Goal: Task Accomplishment & Management: Complete application form

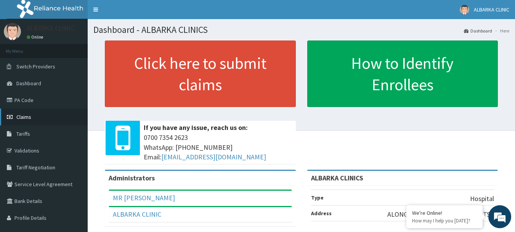
click at [30, 115] on span "Claims" at bounding box center [23, 116] width 15 height 7
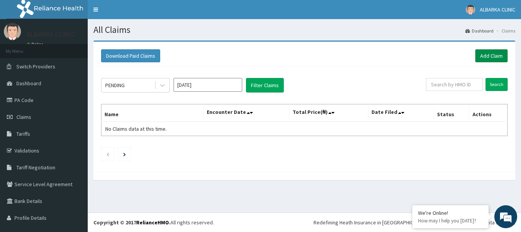
click at [483, 58] on link "Add Claim" at bounding box center [491, 55] width 32 height 13
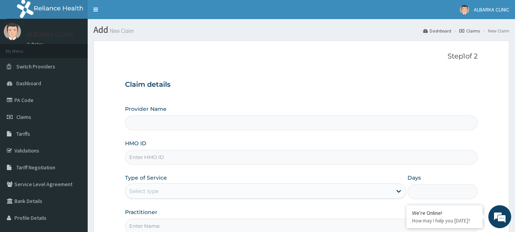
type input "ALBARKA CLINICS"
click at [127, 158] on input "HMO ID" at bounding box center [301, 157] width 353 height 15
type input "NPM/1040/B"
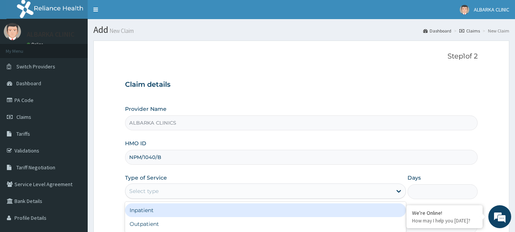
click at [142, 189] on div "Select type" at bounding box center [143, 191] width 29 height 8
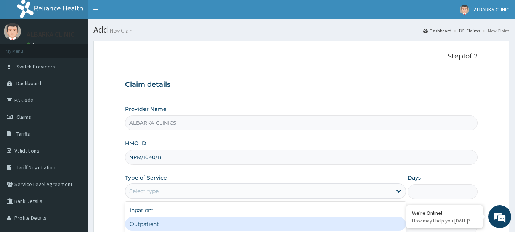
click at [143, 222] on div "Outpatient" at bounding box center [265, 224] width 281 height 14
type input "1"
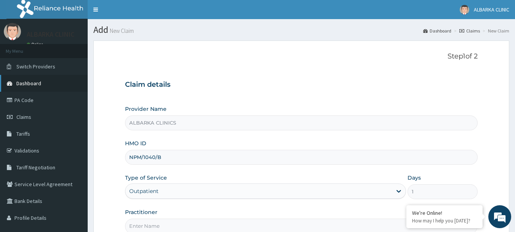
click at [38, 77] on link "Dashboard" at bounding box center [44, 83] width 88 height 17
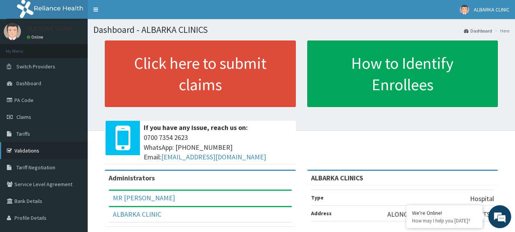
click at [39, 150] on link "Validations" at bounding box center [44, 150] width 88 height 17
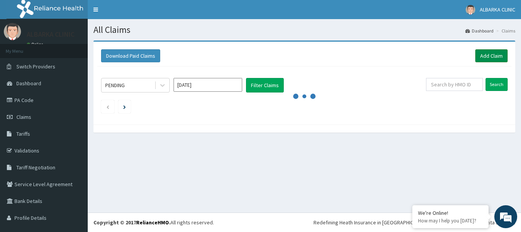
click at [491, 53] on link "Add Claim" at bounding box center [491, 55] width 32 height 13
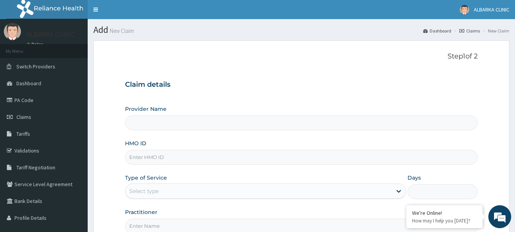
click at [145, 162] on input "HMO ID" at bounding box center [301, 157] width 353 height 15
type input "ALBARKA CLINICS"
click at [153, 156] on input "NPM/1040/B" at bounding box center [301, 157] width 353 height 15
click at [155, 156] on input "NPM/1040/B" at bounding box center [301, 157] width 353 height 15
type input "NPM/10401/B"
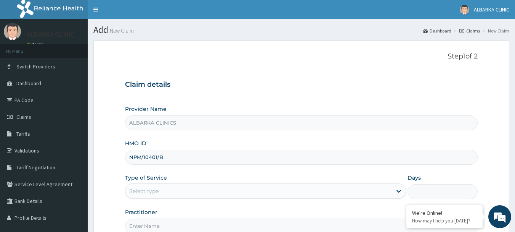
click at [143, 194] on div "Select type" at bounding box center [143, 191] width 29 height 8
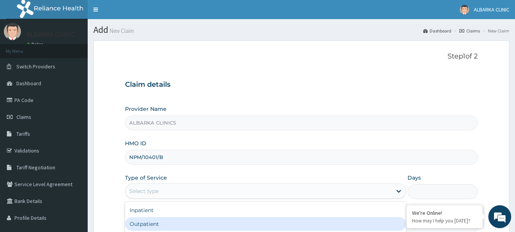
click at [140, 223] on div "Outpatient" at bounding box center [265, 224] width 281 height 14
type input "1"
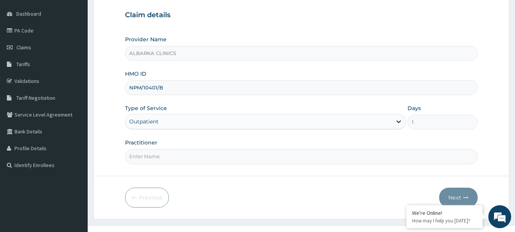
scroll to position [82, 0]
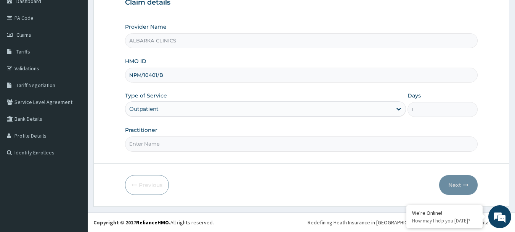
click at [151, 148] on input "Practitioner" at bounding box center [301, 143] width 353 height 15
type input "DR AT"
click at [454, 185] on button "Next" at bounding box center [458, 185] width 39 height 20
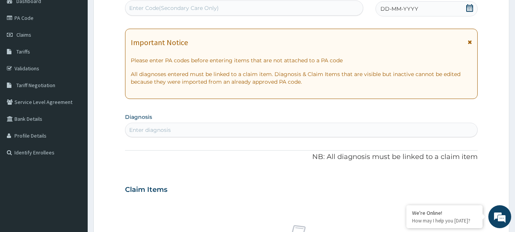
click at [470, 8] on icon at bounding box center [470, 8] width 7 height 8
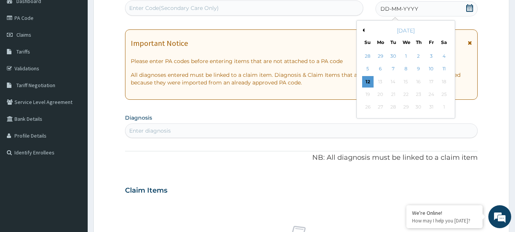
click at [472, 9] on icon at bounding box center [470, 8] width 8 height 8
click at [470, 8] on icon at bounding box center [470, 8] width 8 height 8
click at [366, 76] on div "12" at bounding box center [367, 81] width 11 height 11
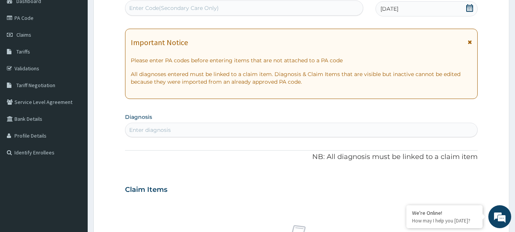
click at [162, 130] on div "Enter diagnosis" at bounding box center [150, 130] width 42 height 8
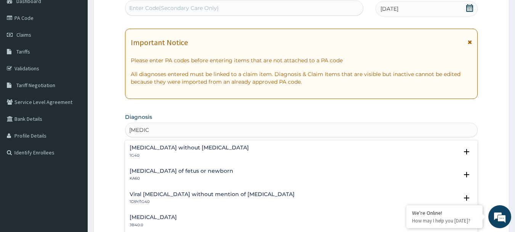
type input "[MEDICAL_DATA]"
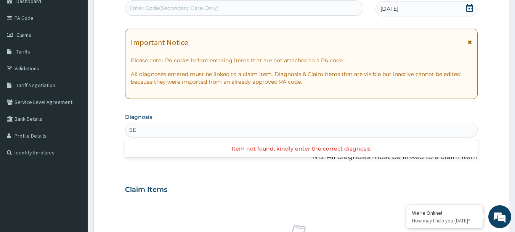
type input "SE"
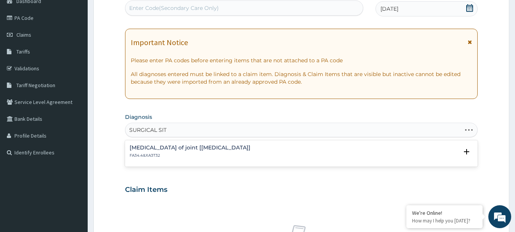
type input "SURGICAL SITE"
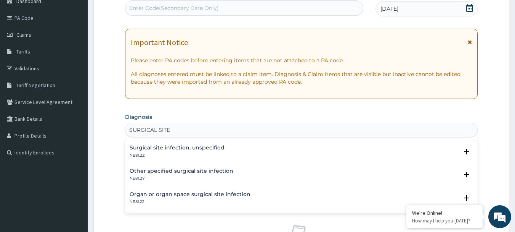
click at [150, 151] on div "Surgical site infection, unspecified NE81.2Z" at bounding box center [177, 151] width 95 height 13
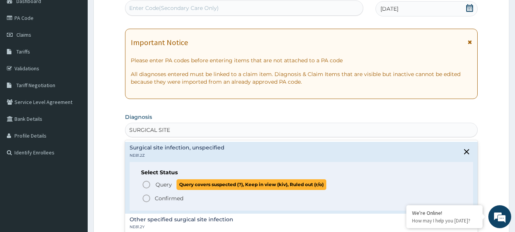
click at [144, 185] on icon "status option query" at bounding box center [146, 184] width 9 height 9
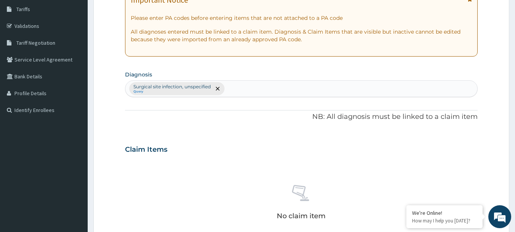
scroll to position [119, 0]
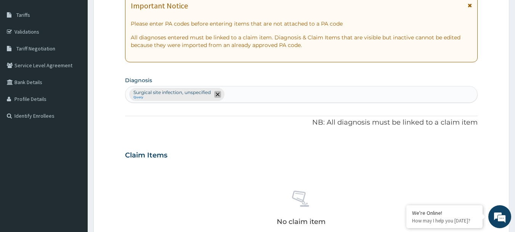
click at [218, 93] on icon "remove selection option" at bounding box center [218, 94] width 4 height 4
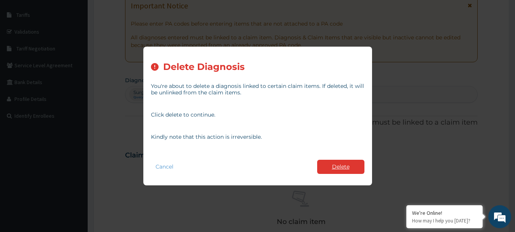
click at [339, 173] on button "Delete" at bounding box center [340, 166] width 47 height 14
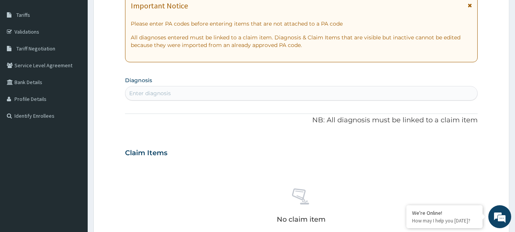
click at [154, 92] on div "Enter diagnosis" at bounding box center [150, 93] width 42 height 8
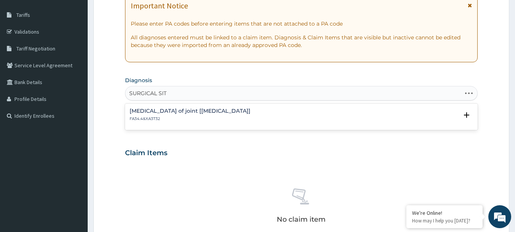
type input "SURGICAL SITE"
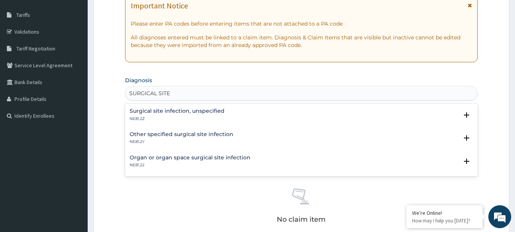
click at [167, 110] on h4 "Surgical site infection, unspecified" at bounding box center [177, 111] width 95 height 6
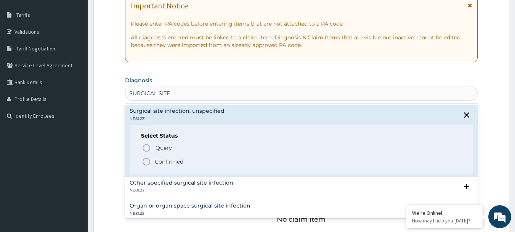
click at [149, 161] on icon "status option filled" at bounding box center [146, 161] width 9 height 9
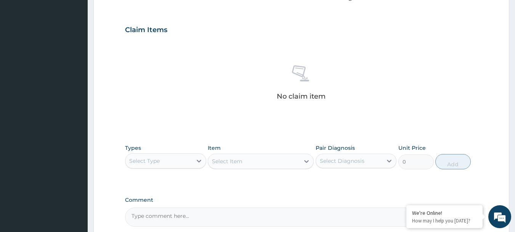
scroll to position [245, 0]
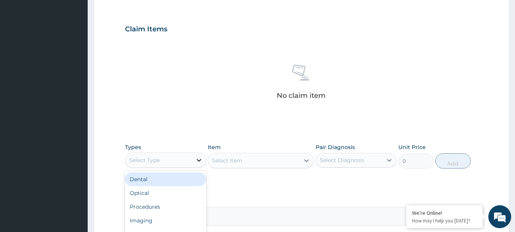
click at [196, 161] on icon at bounding box center [199, 160] width 8 height 8
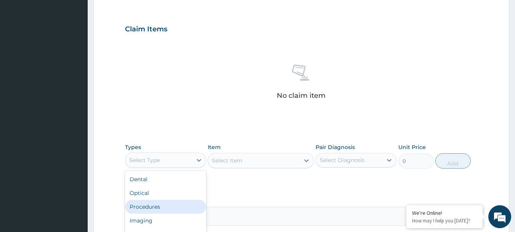
click at [142, 208] on div "Procedures" at bounding box center [165, 206] width 81 height 14
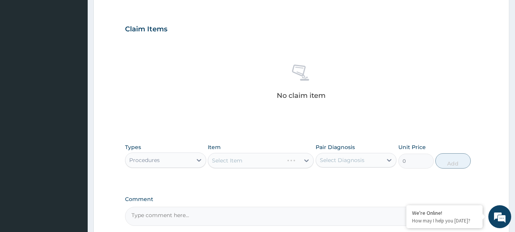
click at [232, 160] on div "Select Item" at bounding box center [261, 160] width 106 height 15
click at [306, 161] on icon at bounding box center [307, 160] width 8 height 8
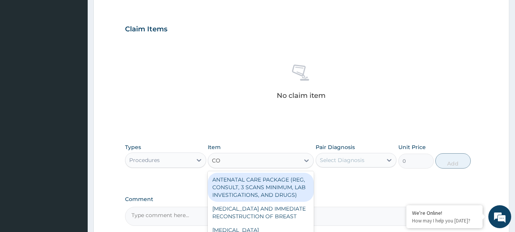
type input "C"
type input "GENERAL PR"
click at [253, 188] on div "GENERAL PRACTITIONER CONSULTATION FIRST OUTPATIENT CONSULTATION" at bounding box center [261, 186] width 106 height 29
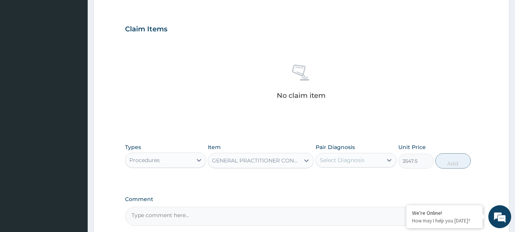
type input "3547.5"
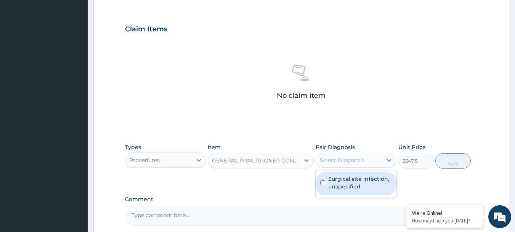
click at [351, 158] on div "Select Diagnosis" at bounding box center [342, 160] width 45 height 8
click at [344, 178] on label "Surgical site infection, unspecified" at bounding box center [360, 182] width 64 height 15
checkbox input "true"
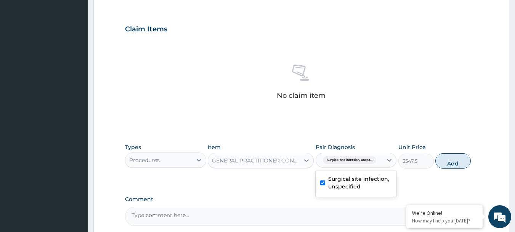
click at [442, 164] on button "Add" at bounding box center [453, 160] width 35 height 15
type input "0"
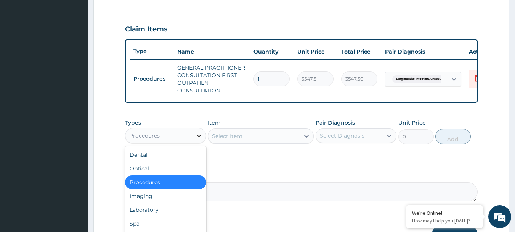
click at [195, 139] on icon at bounding box center [199, 136] width 8 height 8
type input "DR"
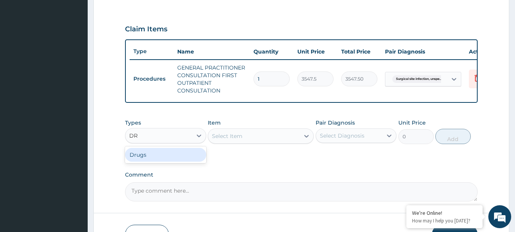
click at [137, 160] on div "Drugs" at bounding box center [165, 155] width 81 height 14
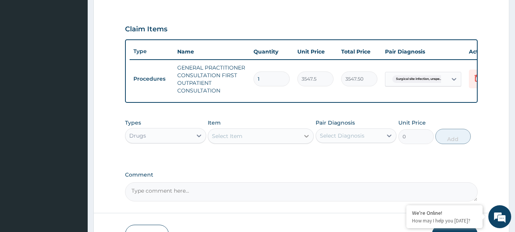
click at [306, 137] on icon at bounding box center [306, 136] width 5 height 3
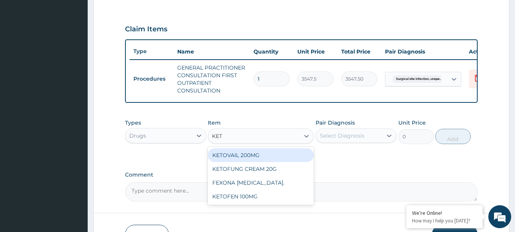
type input "KETO"
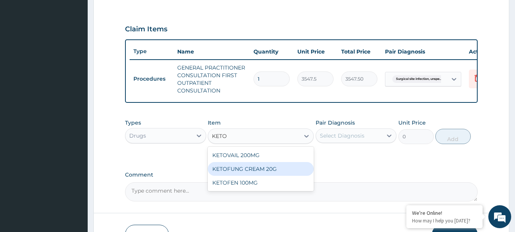
click at [265, 171] on div "KETOFUNG CREAM 20G" at bounding box center [261, 169] width 106 height 14
type input "1182.5"
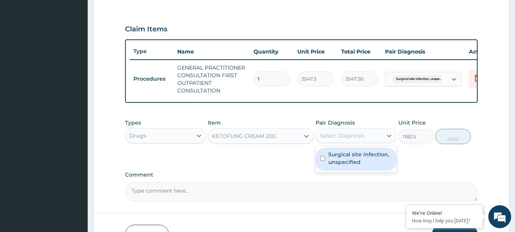
click at [335, 142] on div "Select Diagnosis" at bounding box center [349, 135] width 67 height 12
click at [331, 166] on label "Surgical site infection, unspecified" at bounding box center [360, 157] width 64 height 15
checkbox input "true"
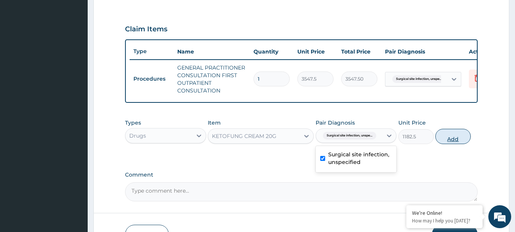
click at [458, 143] on button "Add" at bounding box center [453, 136] width 35 height 15
type input "0"
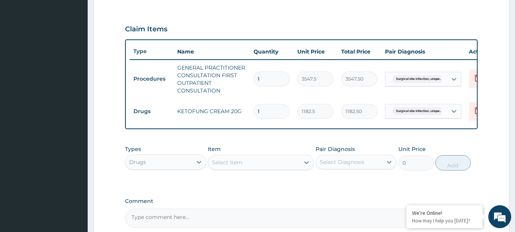
click at [226, 168] on div "Select Item" at bounding box center [254, 162] width 92 height 12
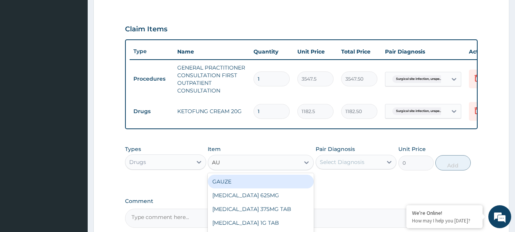
type input "AUG"
click at [230, 185] on div "[MEDICAL_DATA] 625MG" at bounding box center [261, 181] width 106 height 14
type input "886.875"
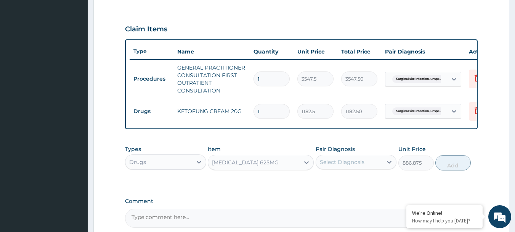
click at [331, 169] on div "Select Diagnosis" at bounding box center [356, 161] width 81 height 14
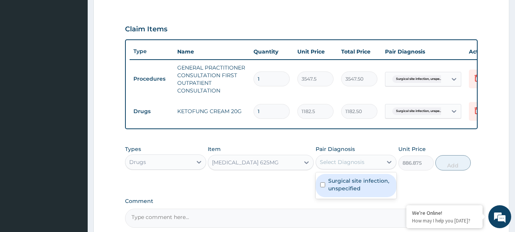
click at [328, 190] on label "Surgical site infection, unspecified" at bounding box center [360, 184] width 64 height 15
checkbox input "true"
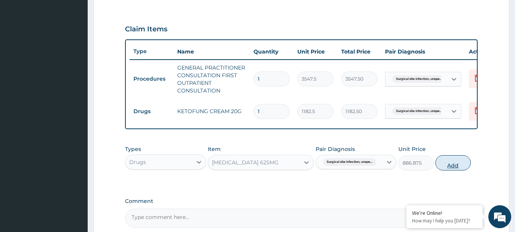
click at [442, 170] on button "Add" at bounding box center [453, 162] width 35 height 15
type input "0"
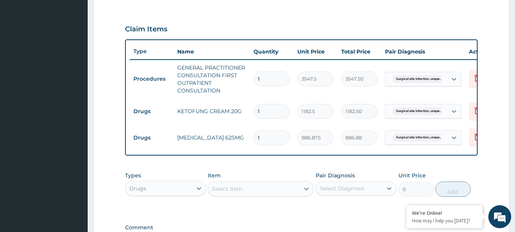
type input "14"
type input "12416.25"
type input "14"
click at [256, 191] on div "Select Item" at bounding box center [254, 188] width 92 height 12
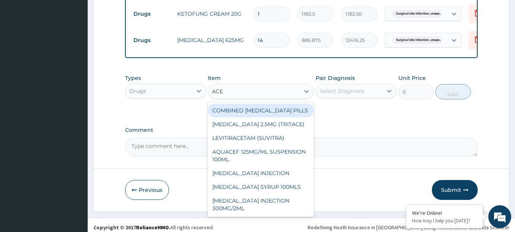
scroll to position [352, 0]
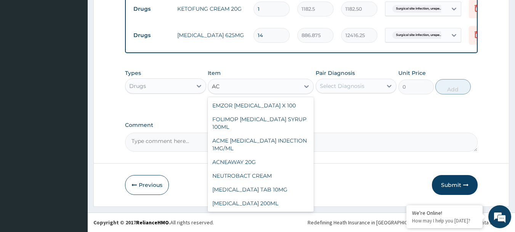
type input "A"
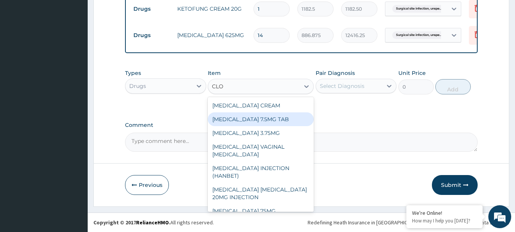
type input "CLOF"
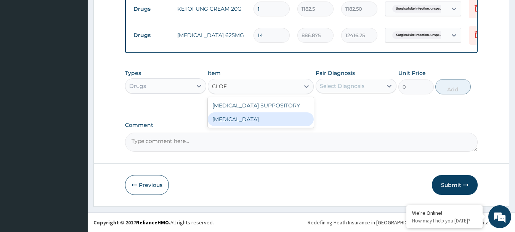
click at [240, 117] on div "[MEDICAL_DATA]" at bounding box center [261, 119] width 106 height 14
type input "591.25"
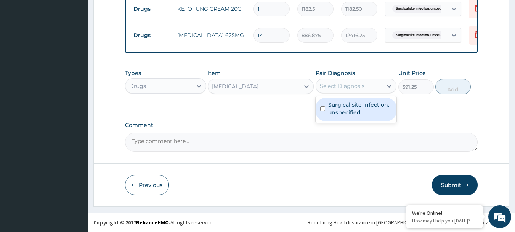
click at [343, 87] on div "Select Diagnosis" at bounding box center [342, 86] width 45 height 8
click at [341, 112] on label "Surgical site infection, unspecified" at bounding box center [360, 108] width 64 height 15
checkbox input "true"
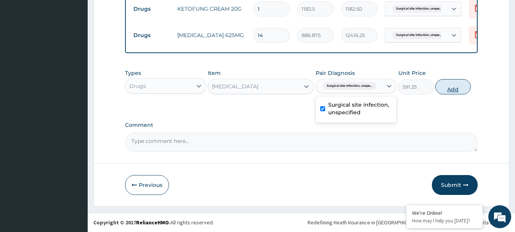
click at [453, 92] on button "Add" at bounding box center [453, 86] width 35 height 15
type input "0"
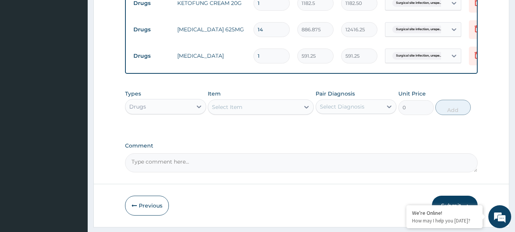
click at [221, 111] on div "Select Item" at bounding box center [227, 107] width 31 height 8
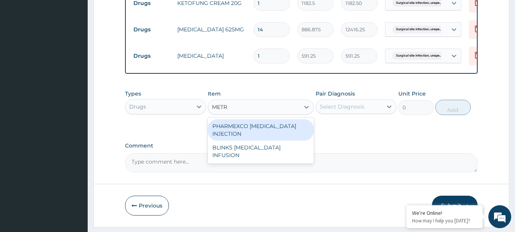
type input "METRO"
click at [213, 129] on div "BLINKS [MEDICAL_DATA] INFUSION" at bounding box center [261, 129] width 106 height 21
type input "709.5"
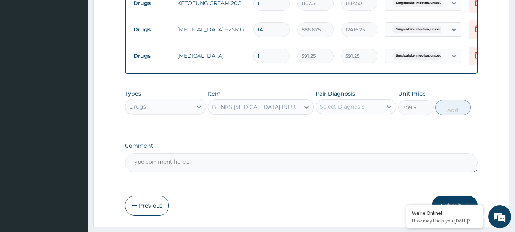
click at [359, 110] on div "Select Diagnosis" at bounding box center [342, 107] width 45 height 8
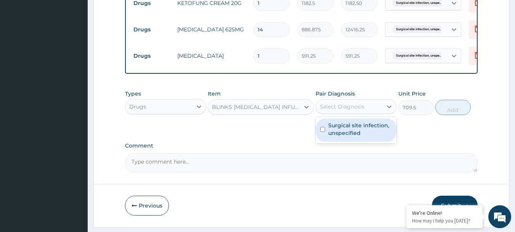
click at [346, 133] on label "Surgical site infection, unspecified" at bounding box center [360, 128] width 64 height 15
checkbox input "true"
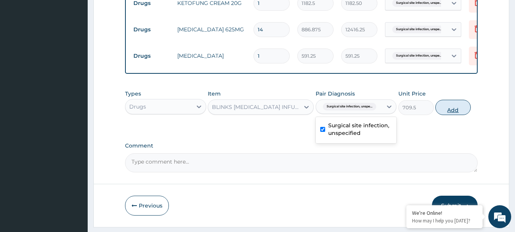
click at [442, 115] on button "Add" at bounding box center [453, 107] width 35 height 15
type input "0"
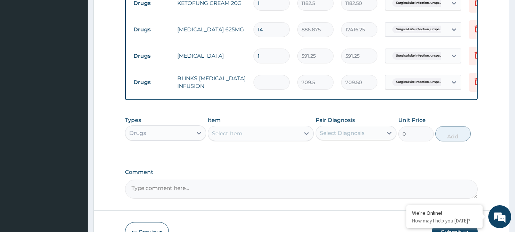
type input "0.00"
type input "2"
type input "1419.00"
type input "2"
click at [263, 139] on div "Select Item" at bounding box center [254, 133] width 92 height 12
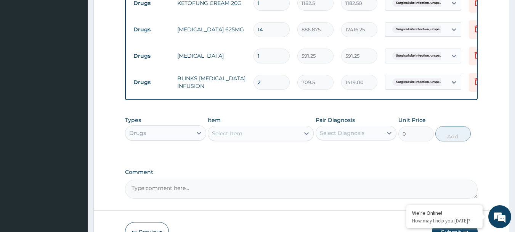
click at [263, 139] on div "Select Item" at bounding box center [254, 133] width 92 height 12
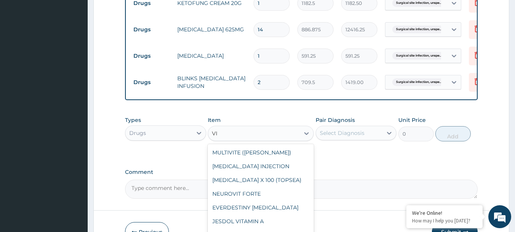
type input "V"
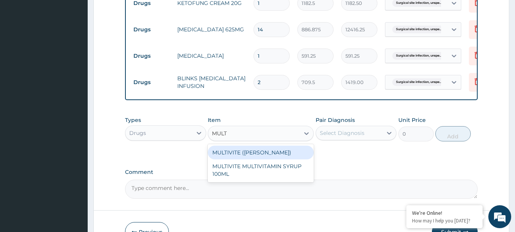
type input "MULTI"
click at [261, 156] on div "MULTIVITE ([PERSON_NAME])" at bounding box center [261, 152] width 106 height 14
type input "23.65"
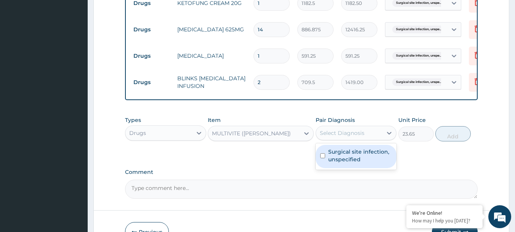
click at [334, 139] on div "Select Diagnosis" at bounding box center [349, 133] width 67 height 12
click at [335, 163] on label "Surgical site infection, unspecified" at bounding box center [360, 155] width 64 height 15
checkbox input "true"
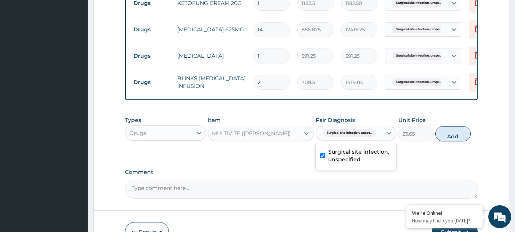
click at [450, 141] on button "Add" at bounding box center [453, 133] width 35 height 15
type input "0"
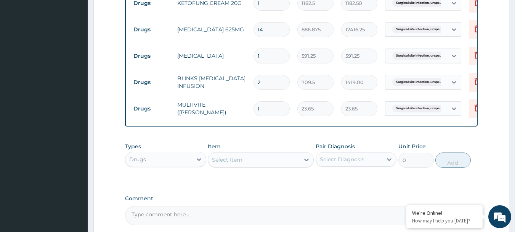
type input "0.00"
type input "3"
type input "70.95"
type input "30"
type input "709.50"
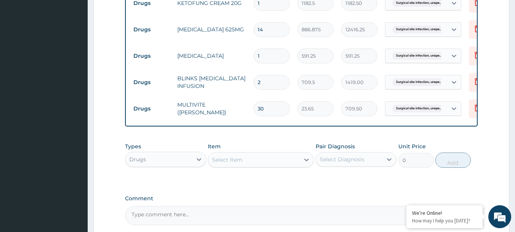
type input "30"
click at [224, 165] on div "Select Item" at bounding box center [254, 159] width 92 height 12
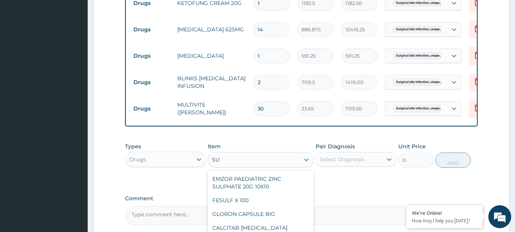
type input "S"
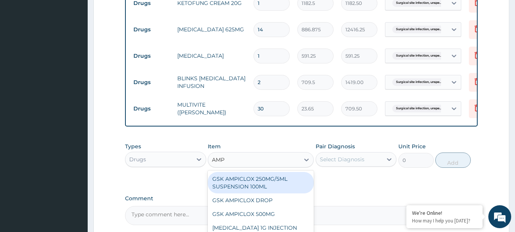
type input "AMPI"
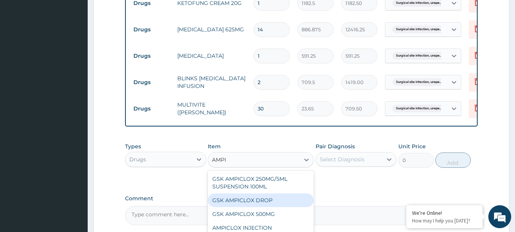
click at [218, 206] on div "GSK AMPICLOX DROP" at bounding box center [261, 200] width 106 height 14
type input "1773.75"
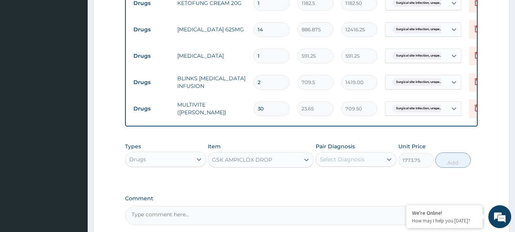
click at [339, 163] on div "Select Diagnosis" at bounding box center [342, 159] width 45 height 8
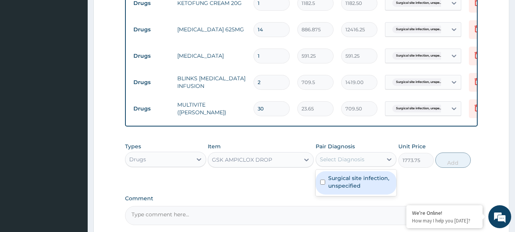
click at [329, 189] on label "Surgical site infection, unspecified" at bounding box center [360, 181] width 64 height 15
checkbox input "true"
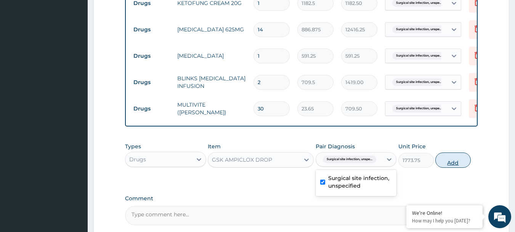
click at [447, 167] on button "Add" at bounding box center [453, 159] width 35 height 15
type input "0"
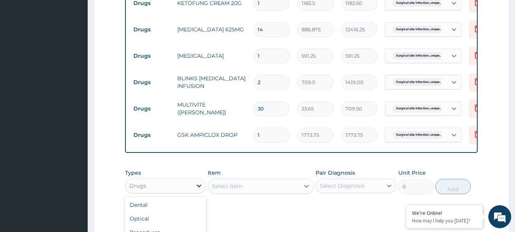
click at [197, 189] on icon at bounding box center [199, 186] width 8 height 8
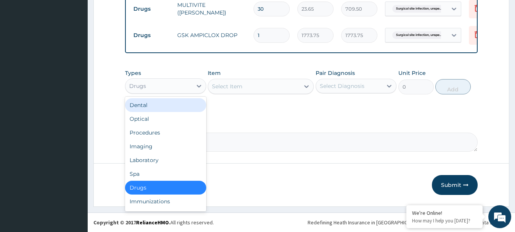
scroll to position [461, 0]
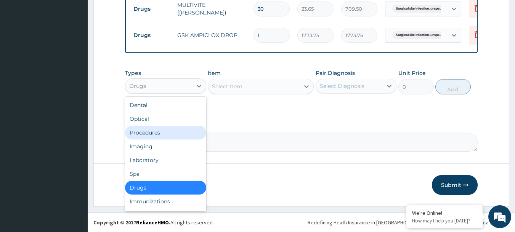
click at [160, 130] on div "Procedures" at bounding box center [165, 132] width 81 height 14
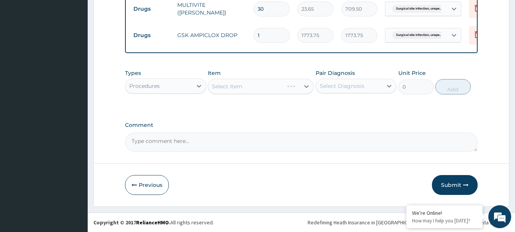
click at [231, 87] on div "Select Item" at bounding box center [261, 86] width 106 height 15
click at [307, 88] on icon at bounding box center [306, 86] width 5 height 3
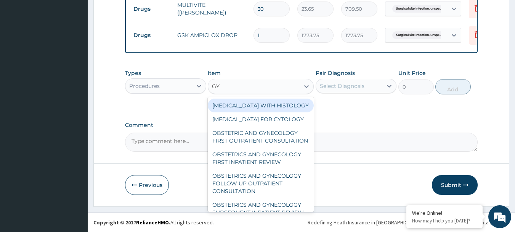
type input "GYN"
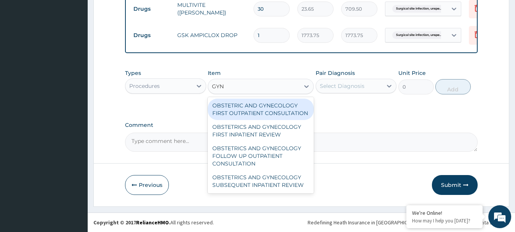
click at [262, 106] on div "OBSTETRIC AND GYNECOLOGY FIRST OUTPATIENT CONSULTATION" at bounding box center [261, 108] width 106 height 21
type input "20425"
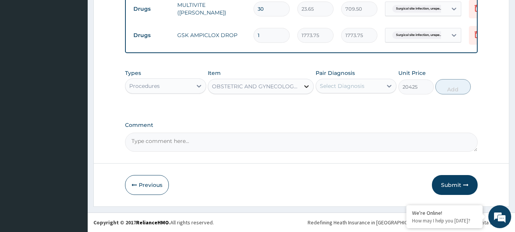
click at [305, 87] on icon at bounding box center [307, 86] width 8 height 8
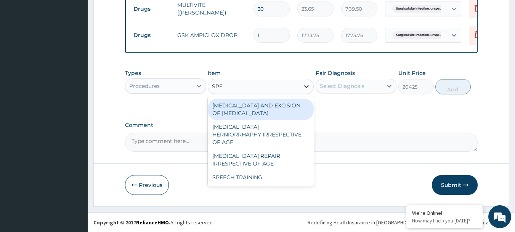
scroll to position [0, 0]
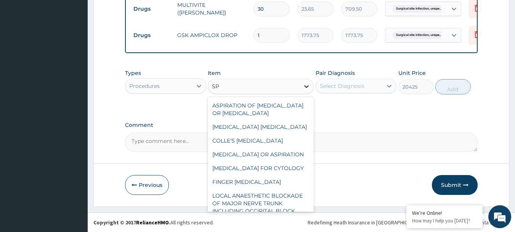
type input "S"
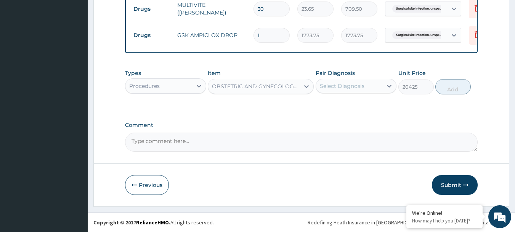
click at [354, 104] on div "Types Procedures Item OBSTETRIC AND GYNECOLOGY FIRST OUTPATIENT CONSULTATION Pa…" at bounding box center [301, 87] width 353 height 44
click at [454, 184] on button "Submit" at bounding box center [455, 185] width 46 height 20
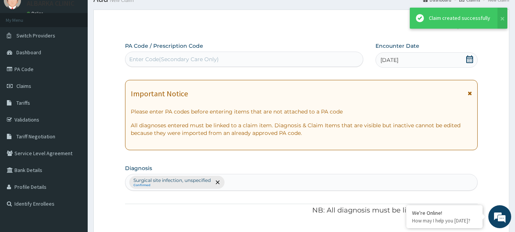
scroll to position [461, 0]
